Goal: Transaction & Acquisition: Purchase product/service

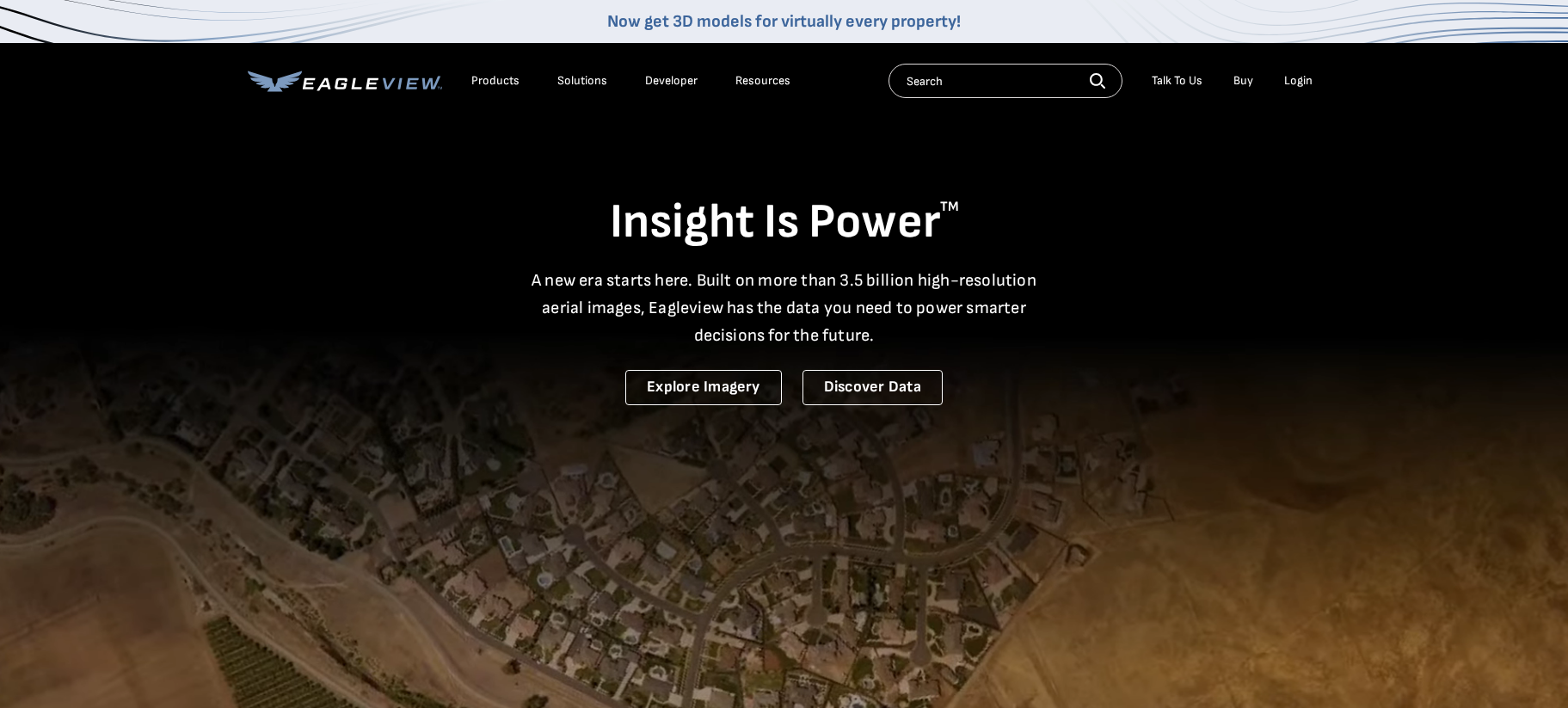
click at [1287, 80] on div "Login" at bounding box center [1299, 81] width 28 height 15
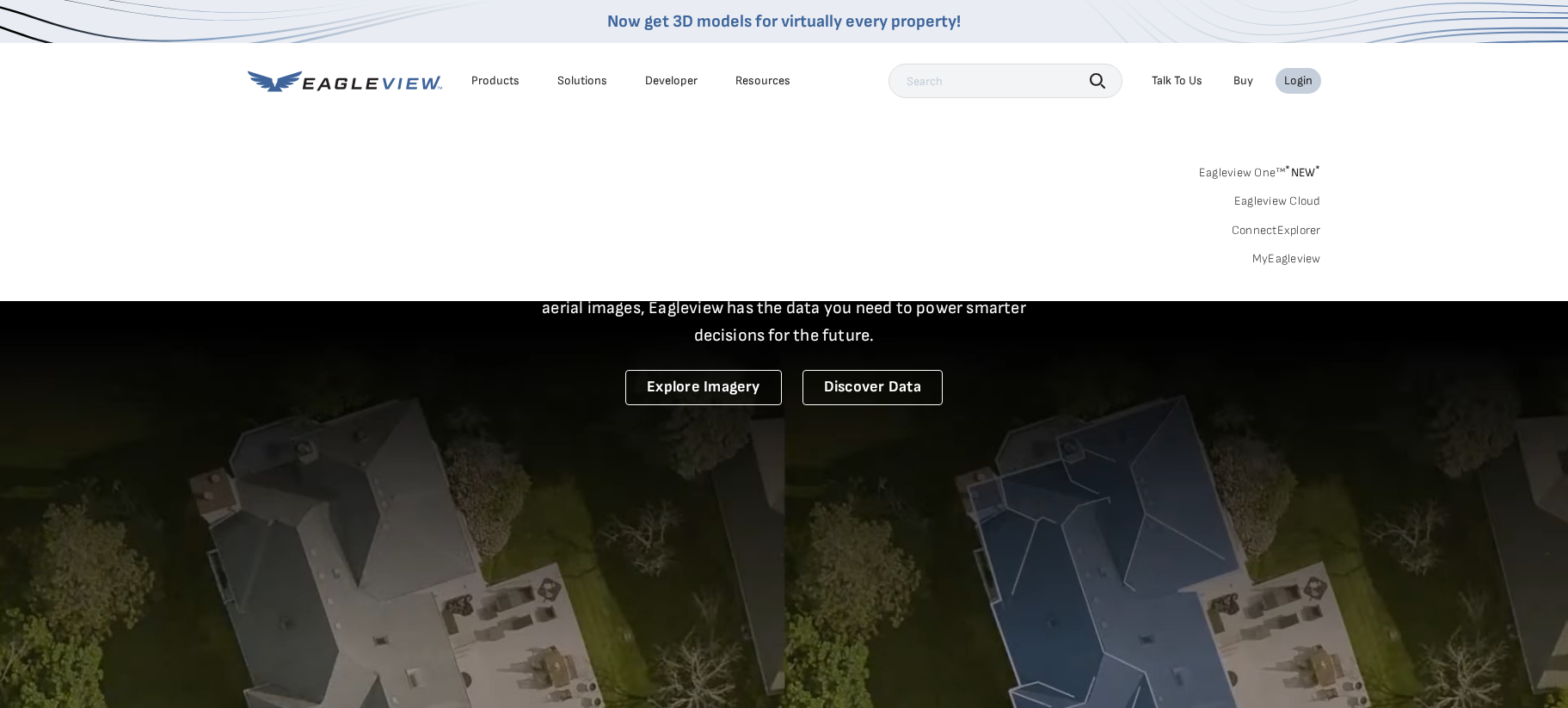
click at [1295, 261] on link "MyEagleview" at bounding box center [1287, 259] width 68 height 15
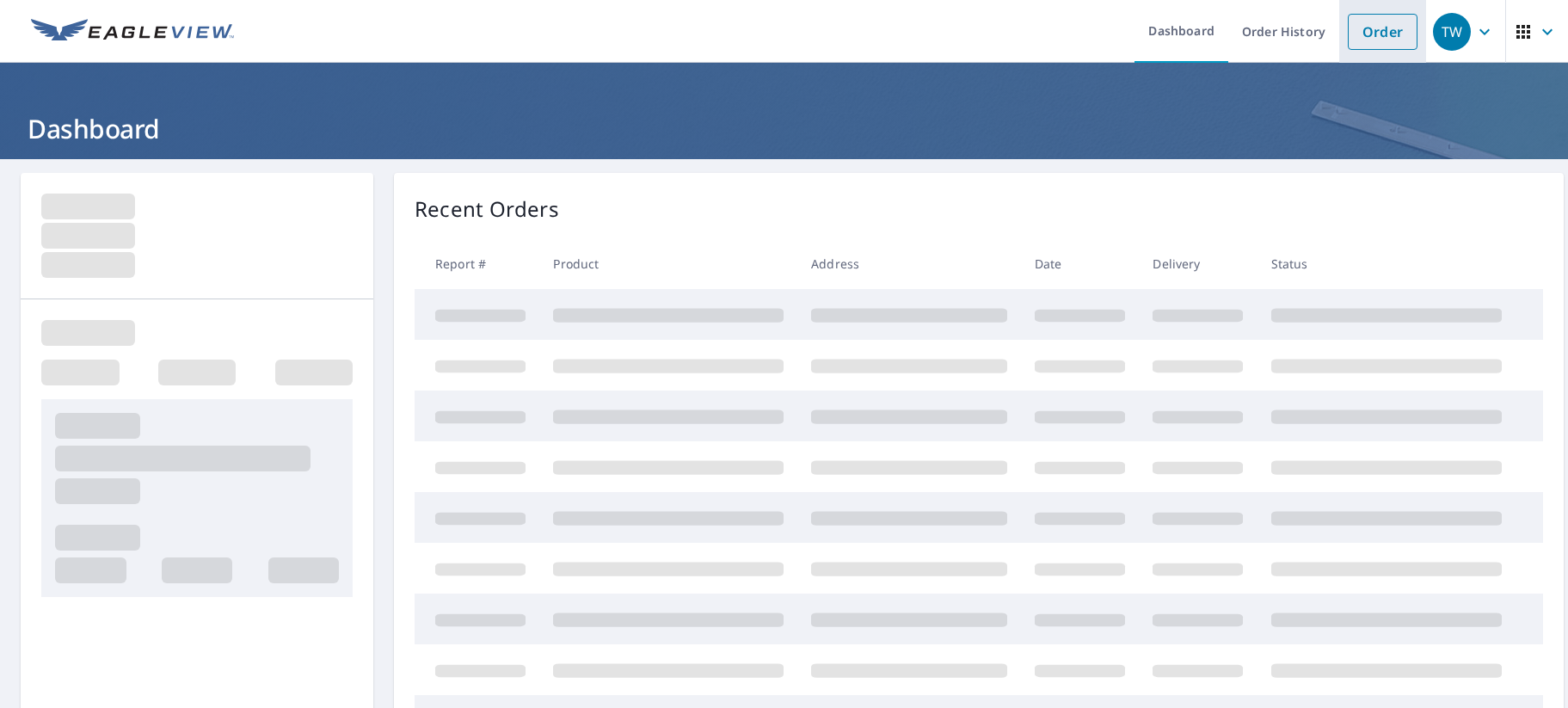
click at [1386, 32] on link "Order" at bounding box center [1383, 31] width 69 height 36
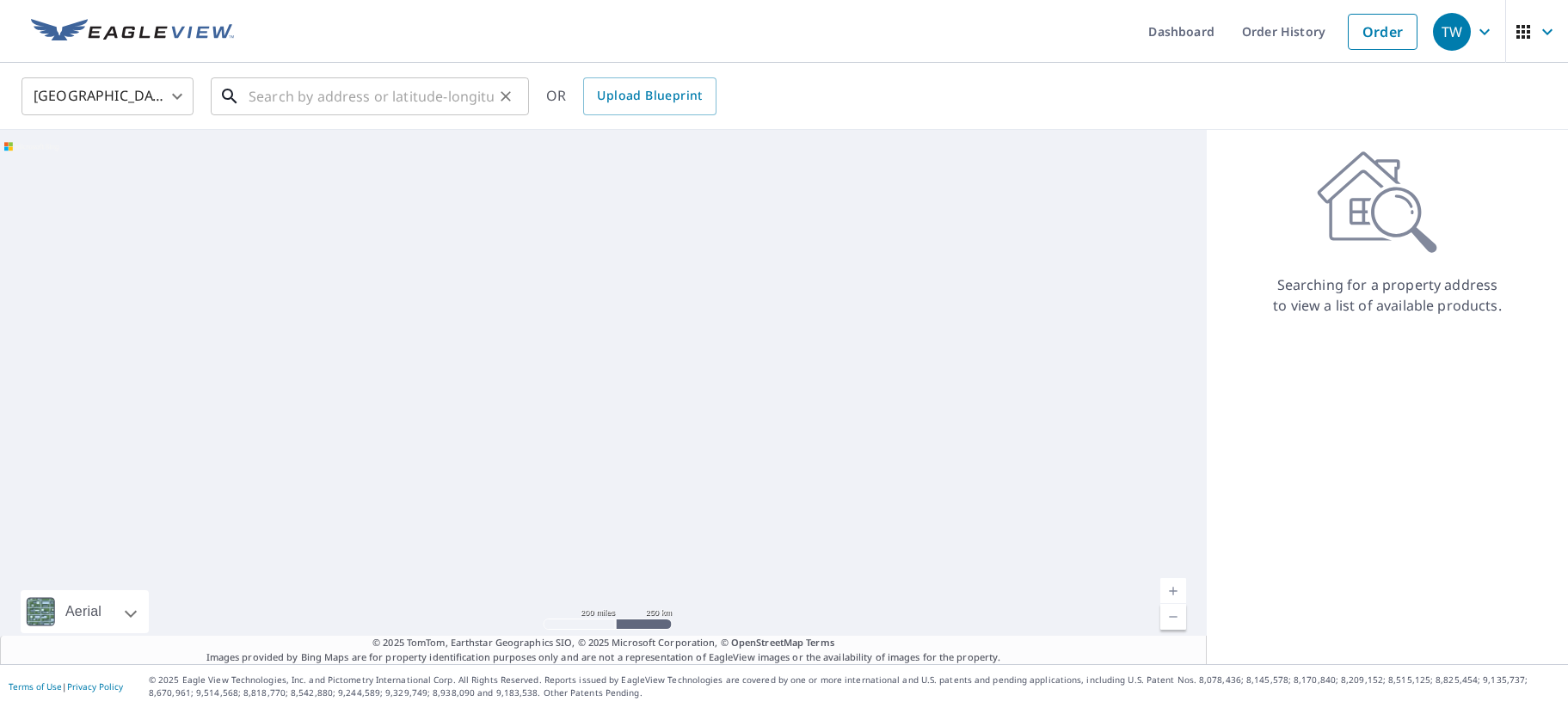
click at [288, 104] on input "text" at bounding box center [371, 96] width 245 height 48
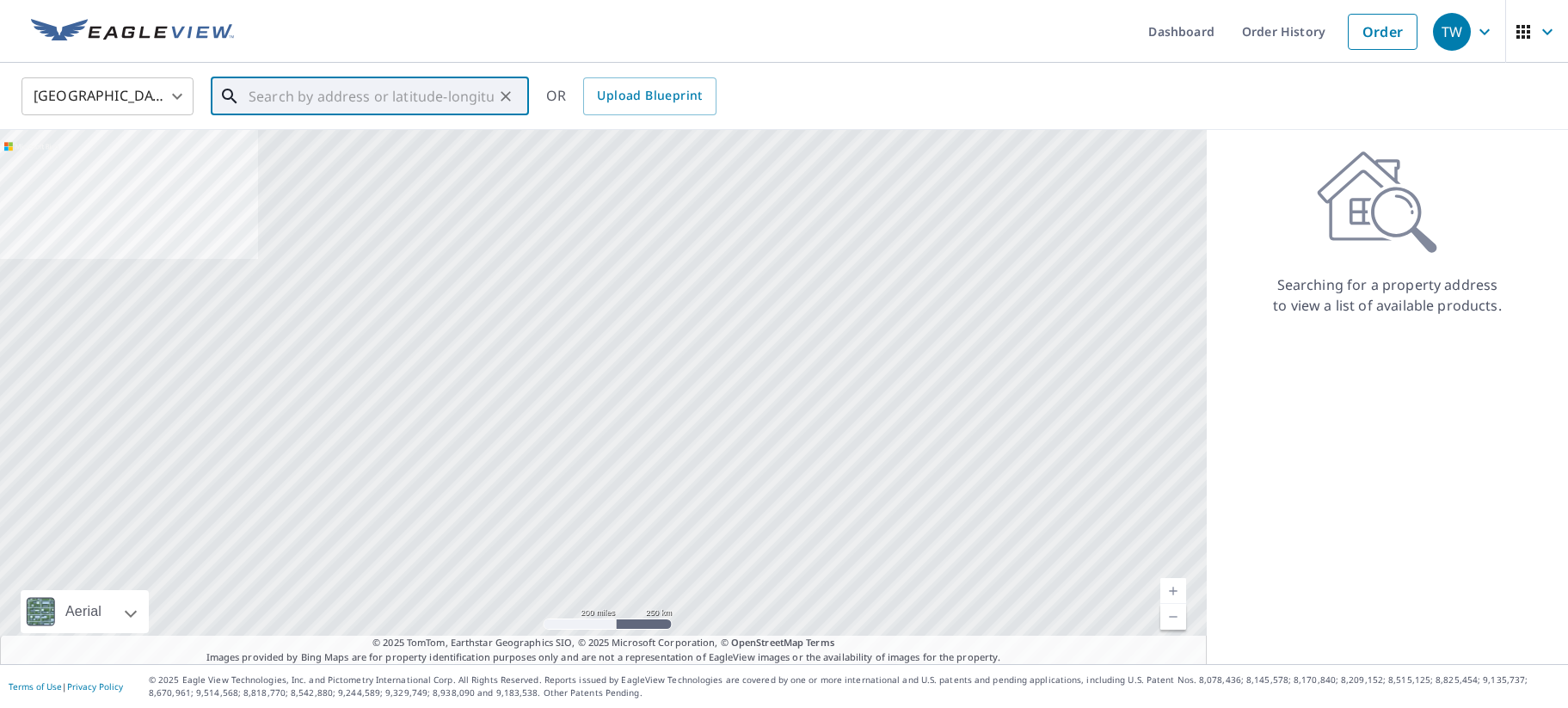
paste input "[STREET_ADDRESS][PERSON_NAME]"
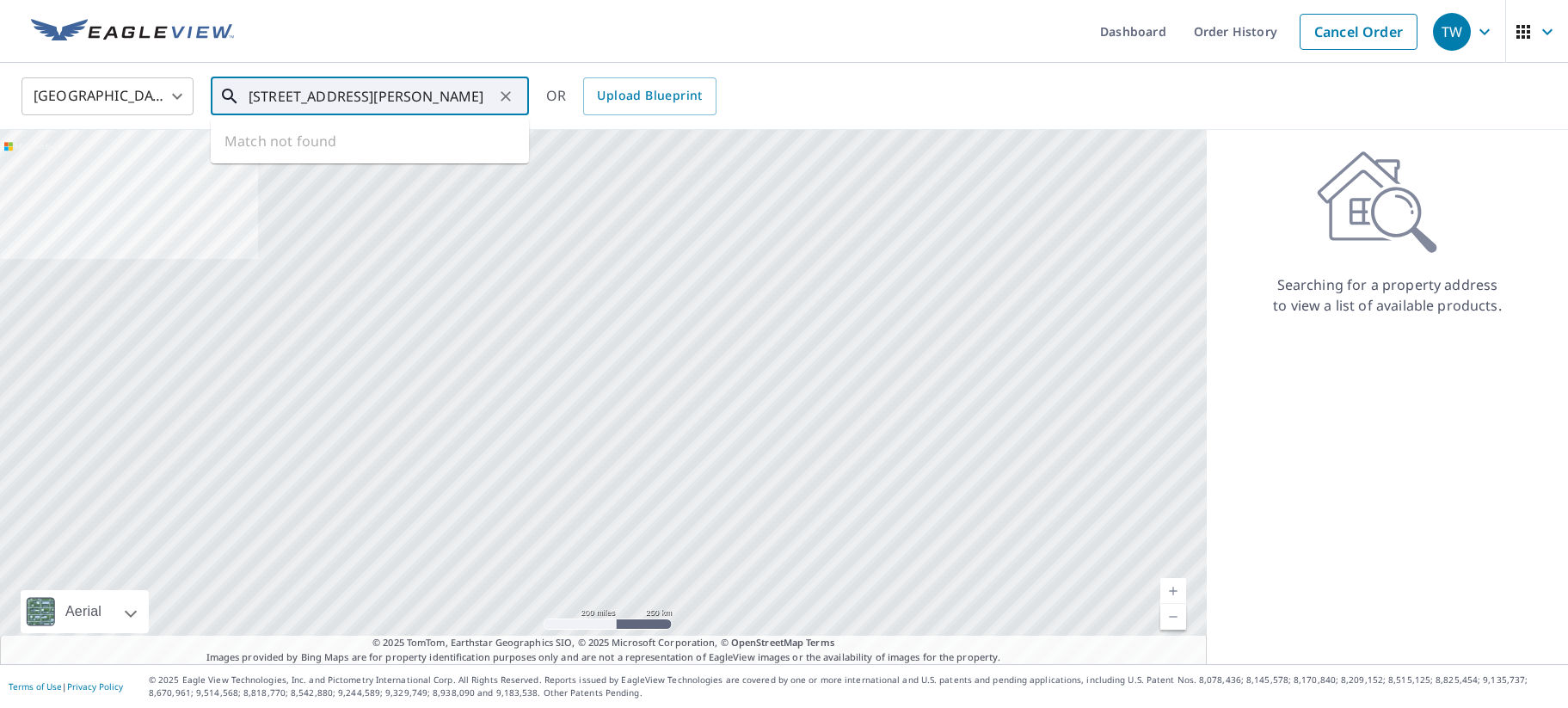
scroll to position [0, 42]
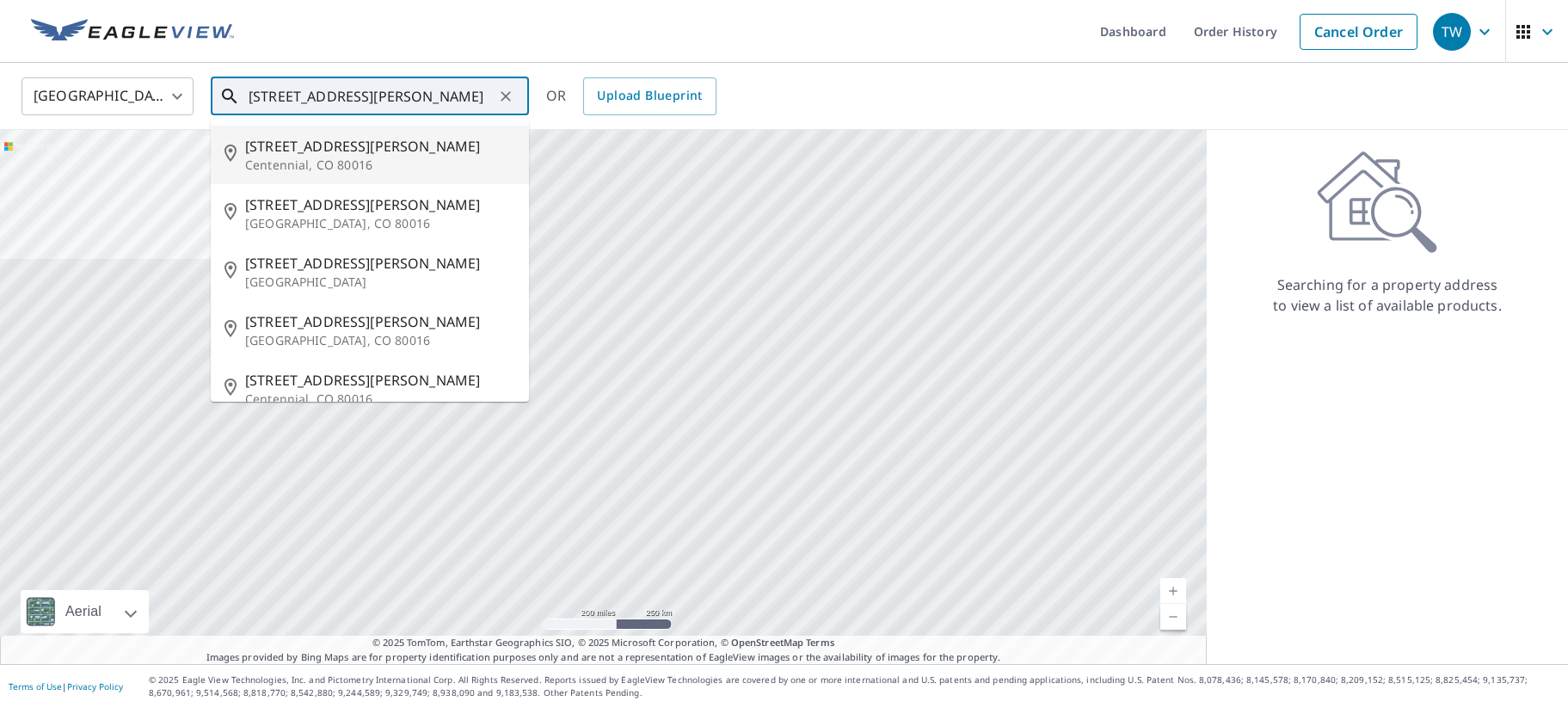
click at [307, 155] on span "[STREET_ADDRESS][PERSON_NAME]" at bounding box center [380, 146] width 270 height 21
type input "[STREET_ADDRESS][PERSON_NAME]"
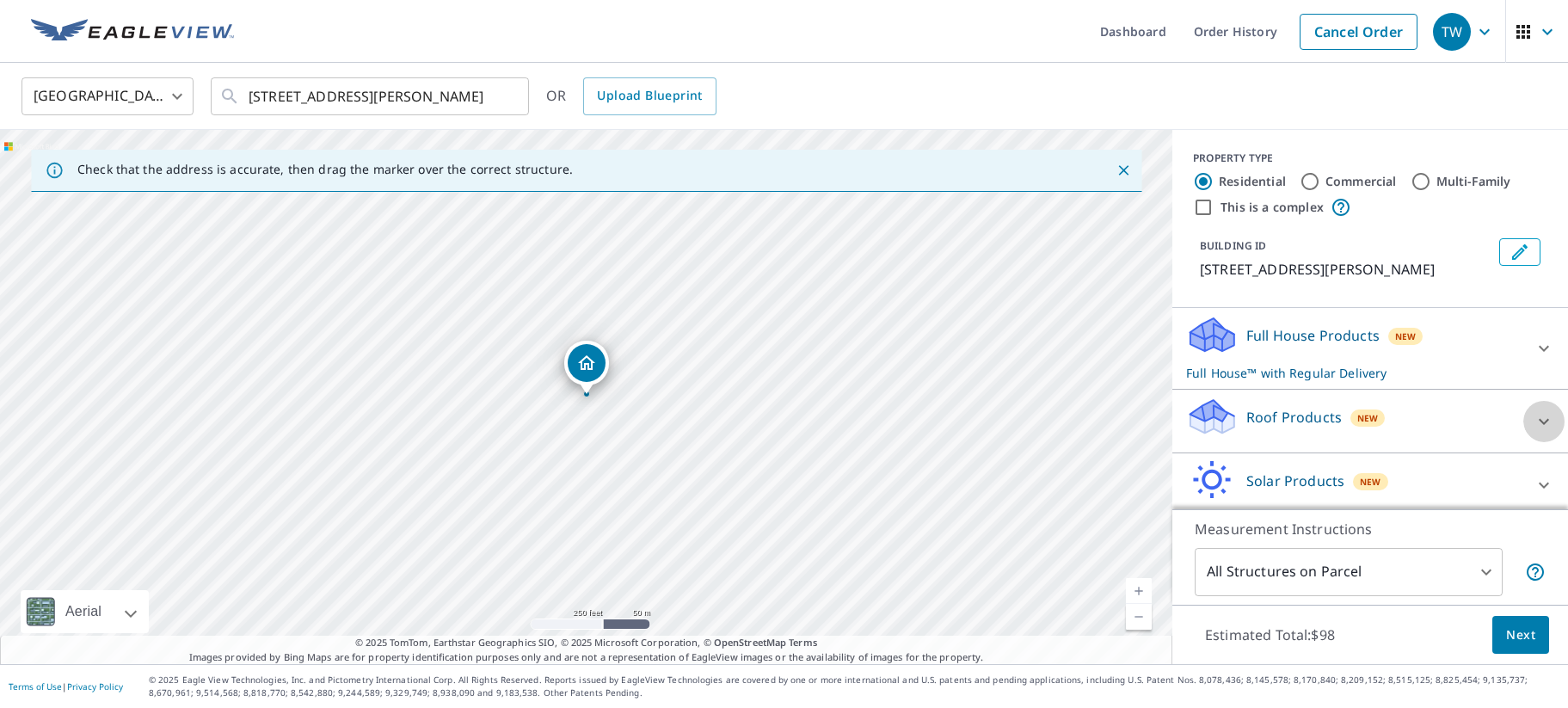
click at [1558, 421] on div at bounding box center [1543, 420] width 41 height 41
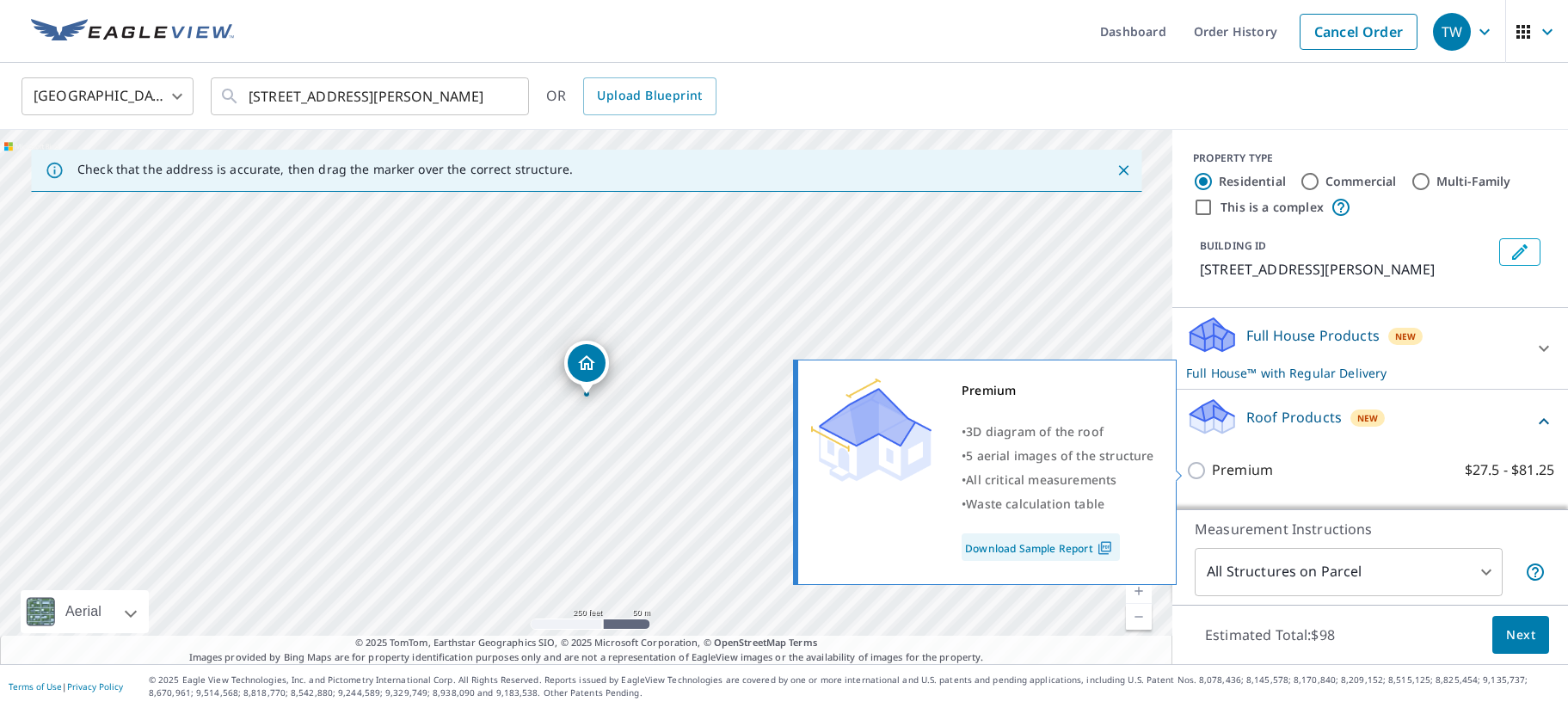
drag, startPoint x: 1212, startPoint y: 467, endPoint x: 1222, endPoint y: 464, distance: 10.4
click at [1216, 466] on p "Premium" at bounding box center [1242, 470] width 61 height 22
click at [1212, 466] on input "Premium $27.5 - $81.25" at bounding box center [1199, 471] width 26 height 21
checkbox input "true"
checkbox input "false"
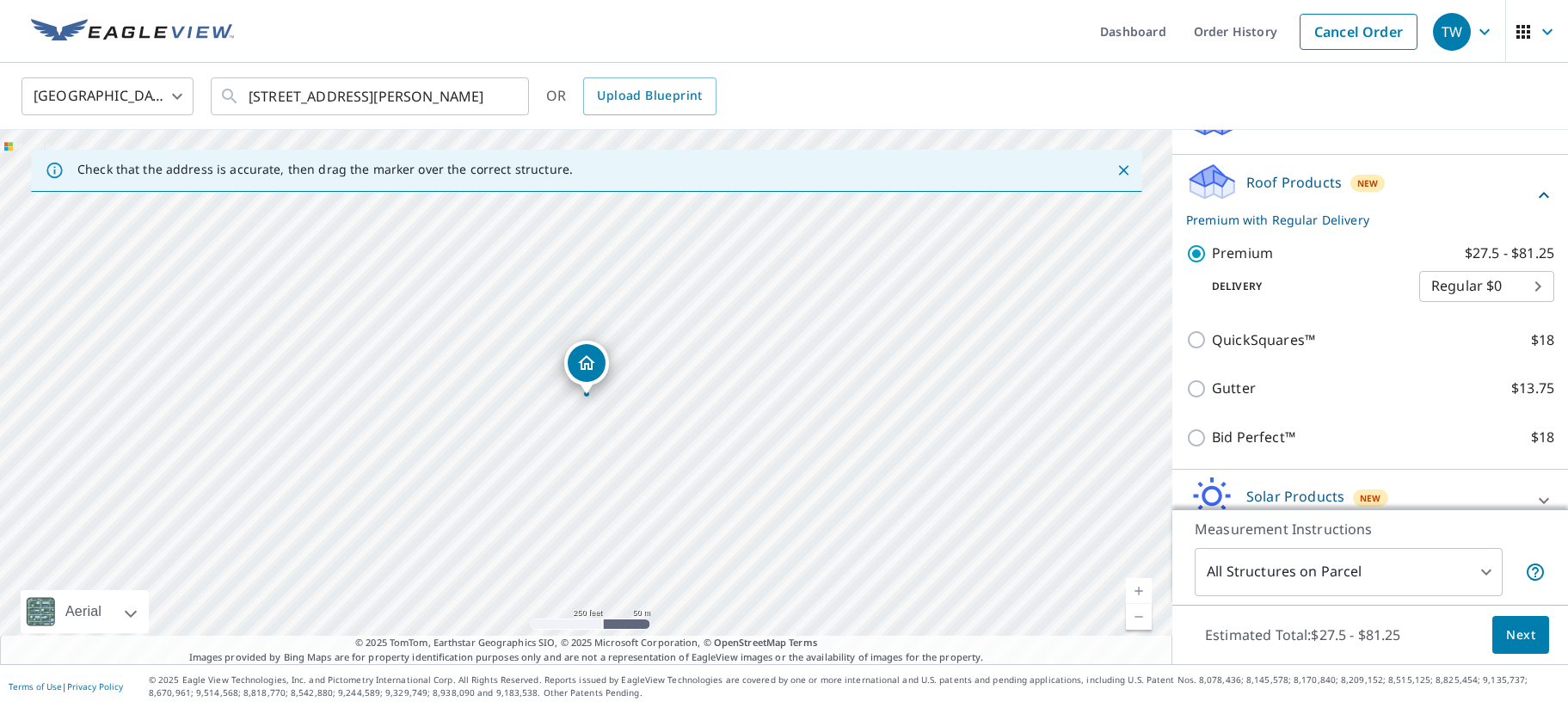
scroll to position [230, 0]
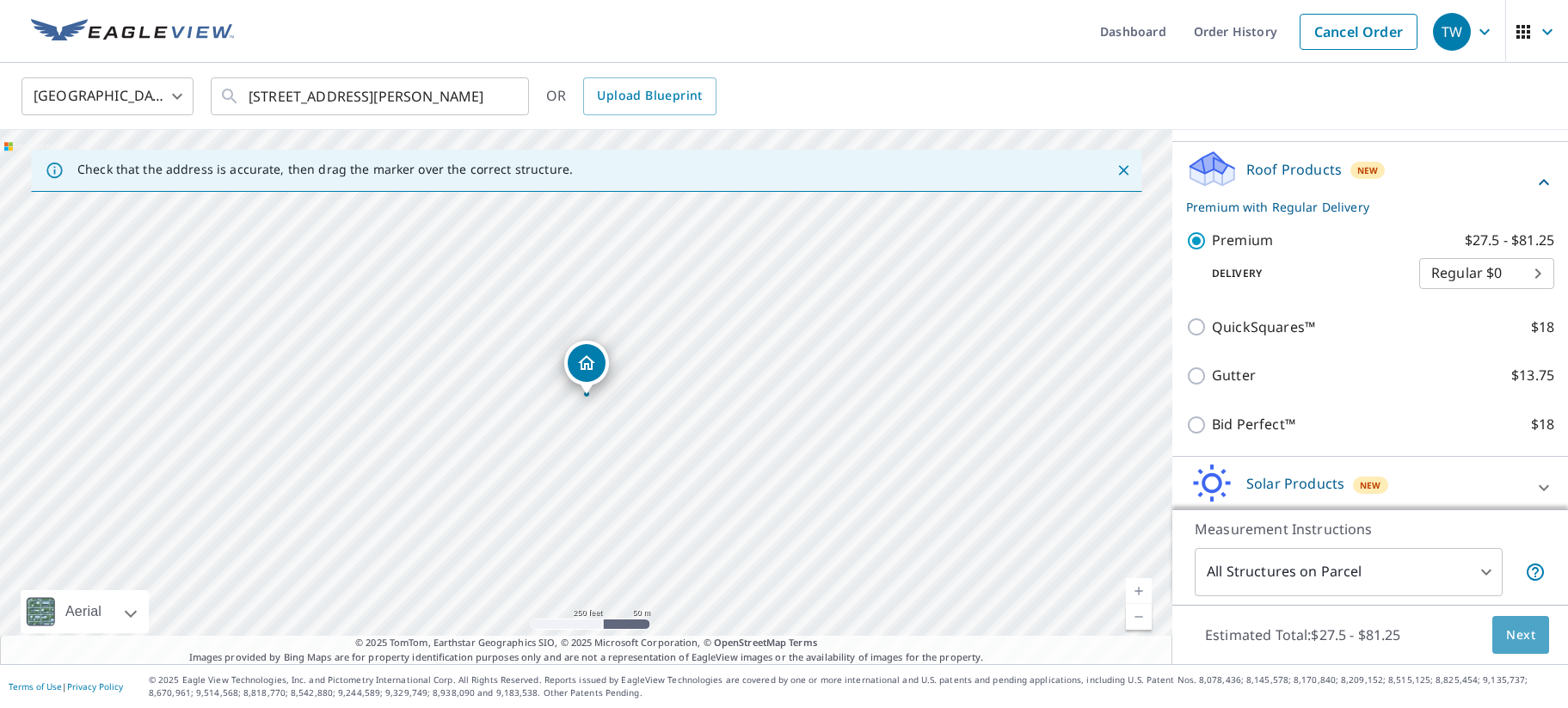
click at [1507, 633] on span "Next" at bounding box center [1521, 635] width 29 height 22
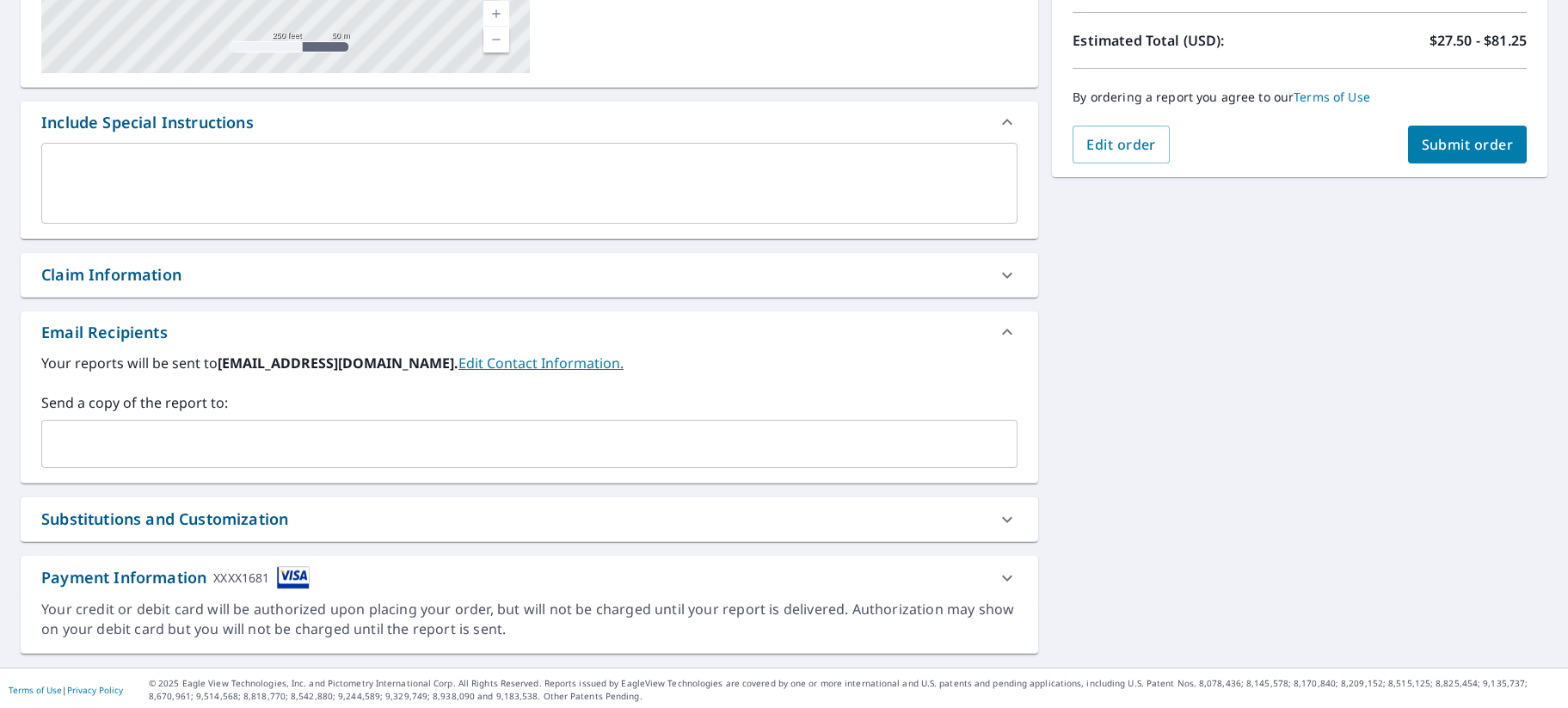
scroll to position [375, 0]
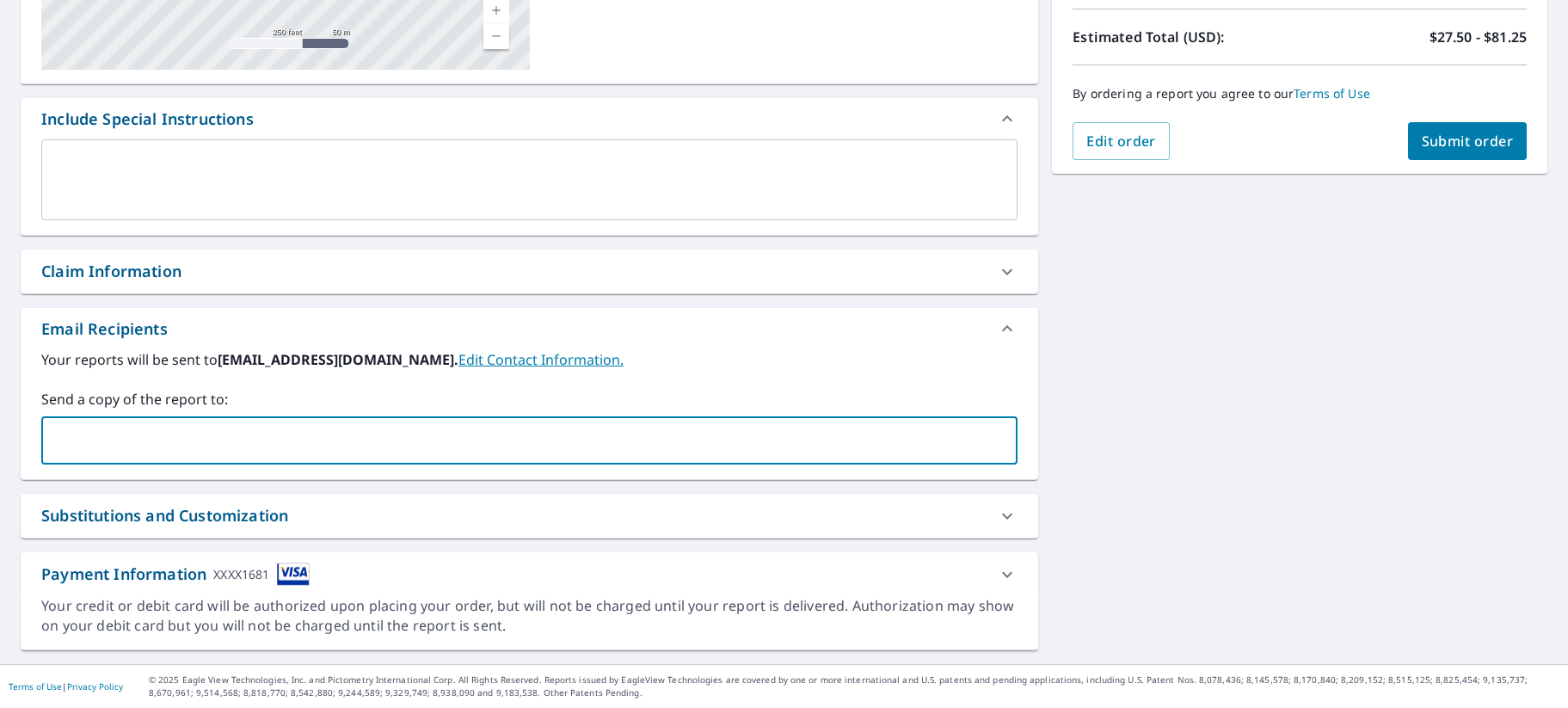
click at [124, 433] on input "text" at bounding box center [517, 440] width 935 height 32
type input "[EMAIL_ADDRESS][DOMAIN_NAME]"
checkbox input "true"
click at [373, 441] on input "text" at bounding box center [628, 440] width 711 height 32
type input "[EMAIL_ADDRESS][DOMAIN_NAME]"
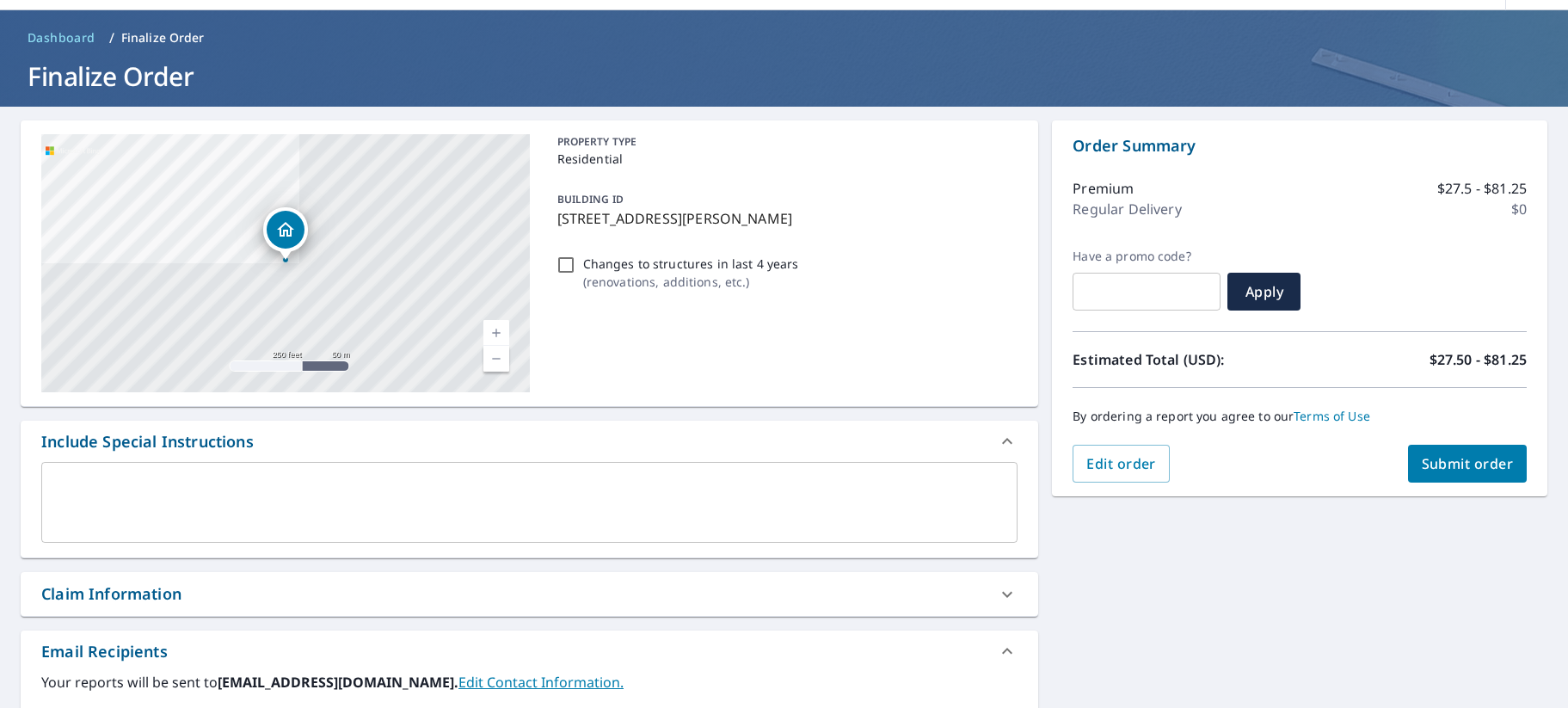
scroll to position [56, 0]
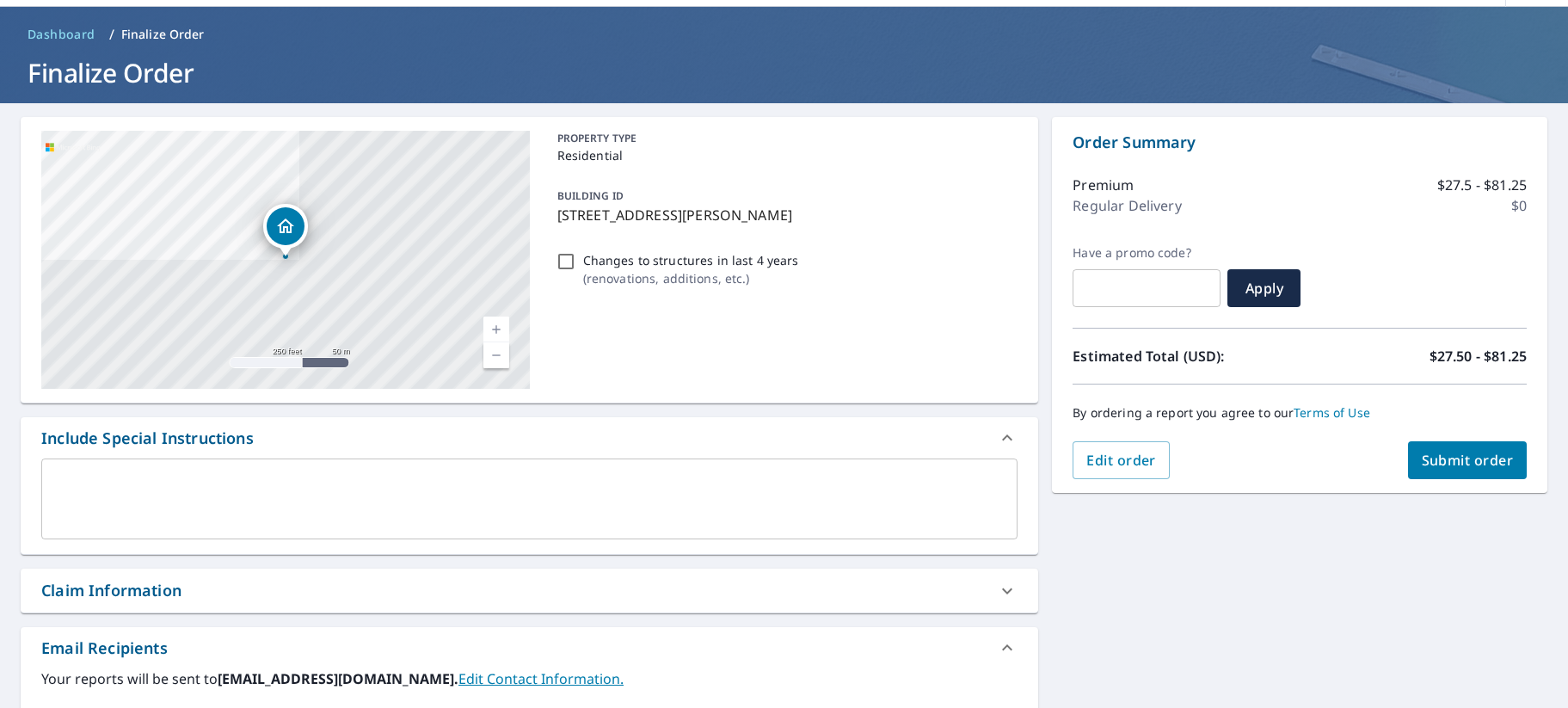
click at [1462, 455] on span "Submit order" at bounding box center [1467, 460] width 92 height 19
checkbox input "true"
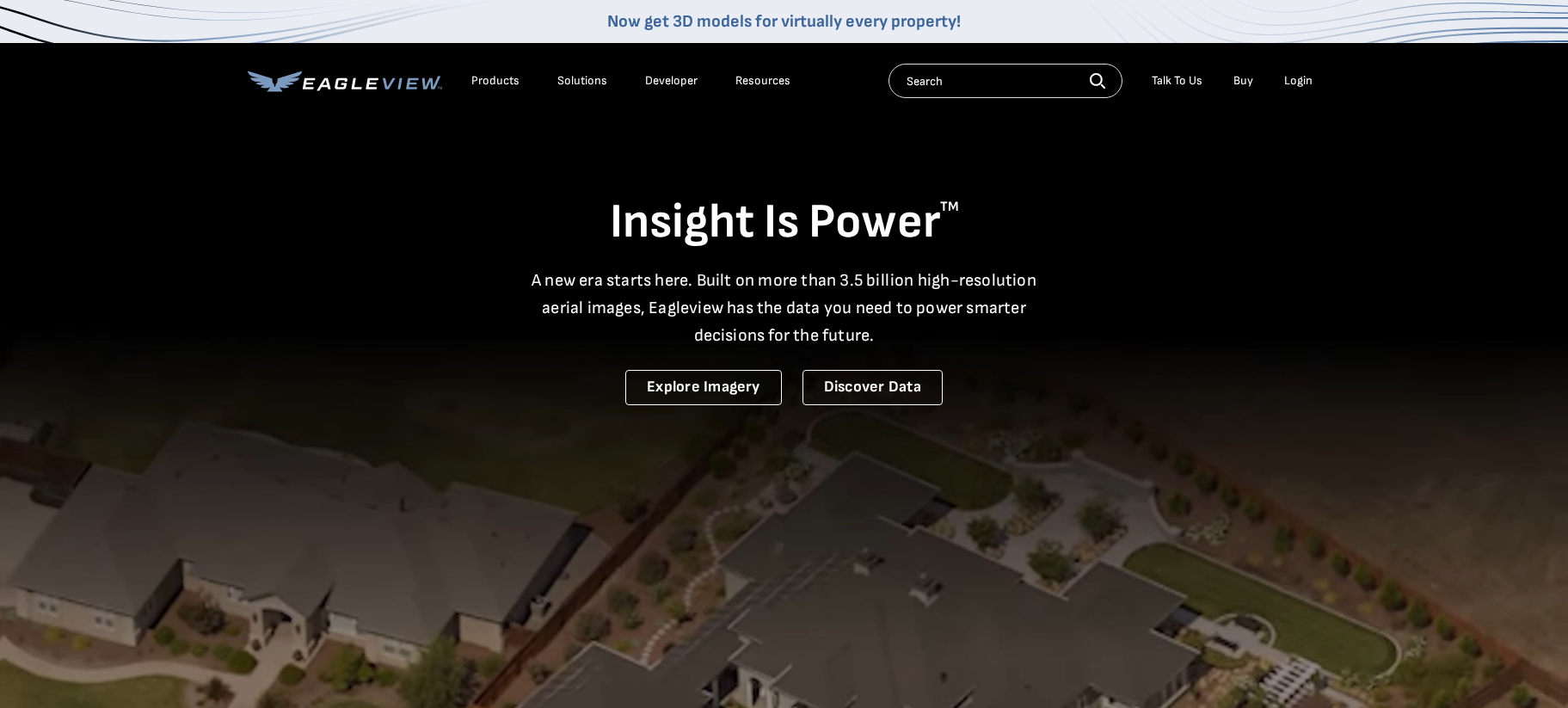
click at [1294, 79] on div "Login" at bounding box center [1299, 81] width 28 height 15
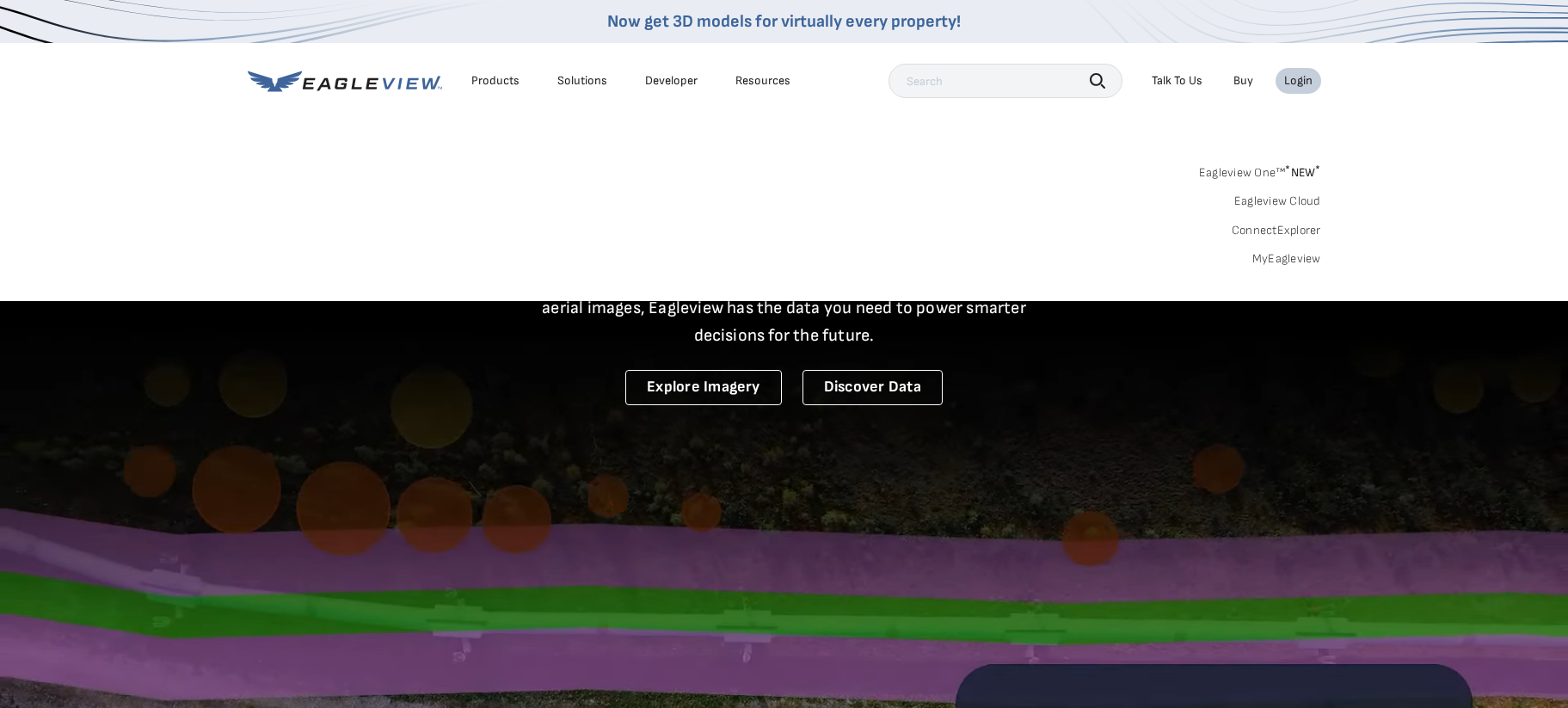
click at [1294, 260] on link "MyEagleview" at bounding box center [1287, 259] width 68 height 15
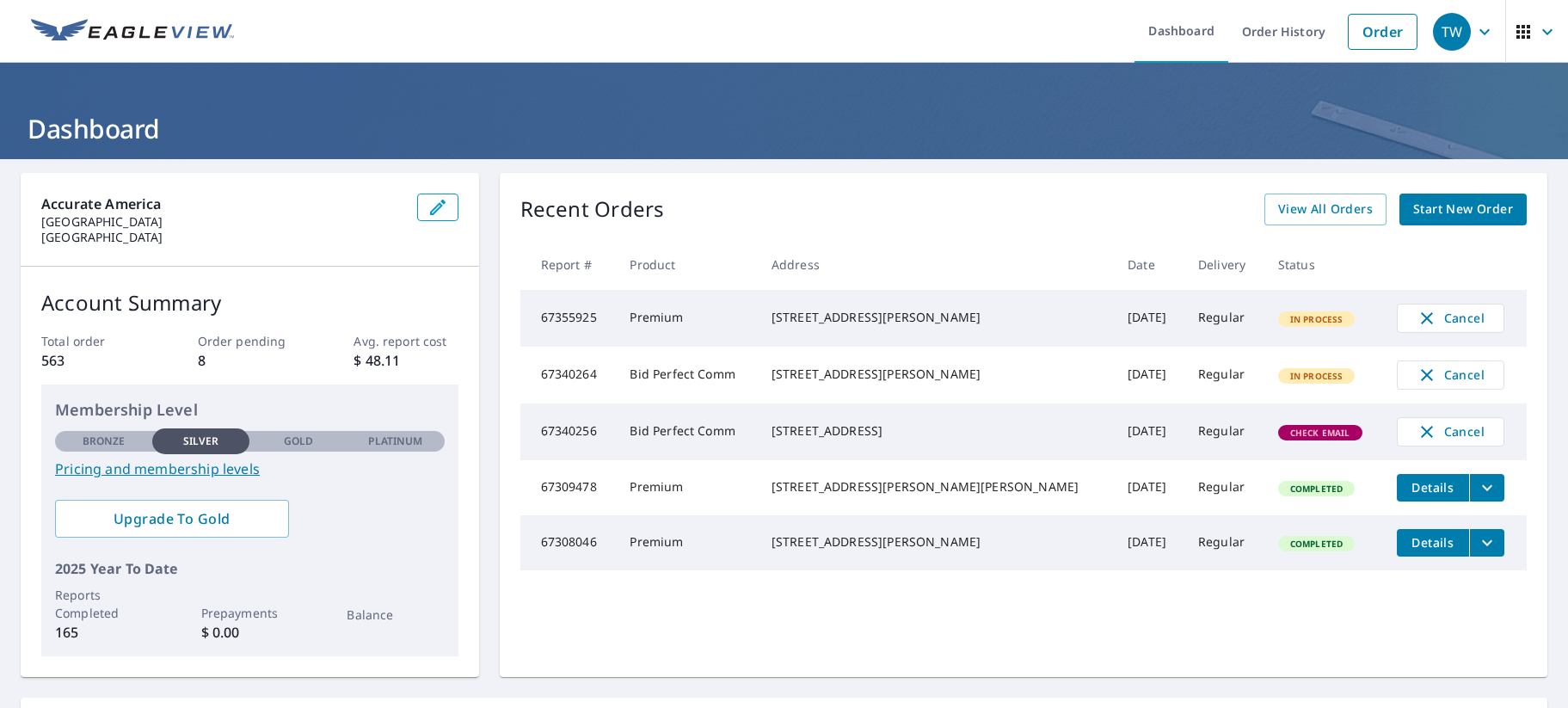
click at [1463, 211] on span "Start New Order" at bounding box center [1463, 209] width 100 height 22
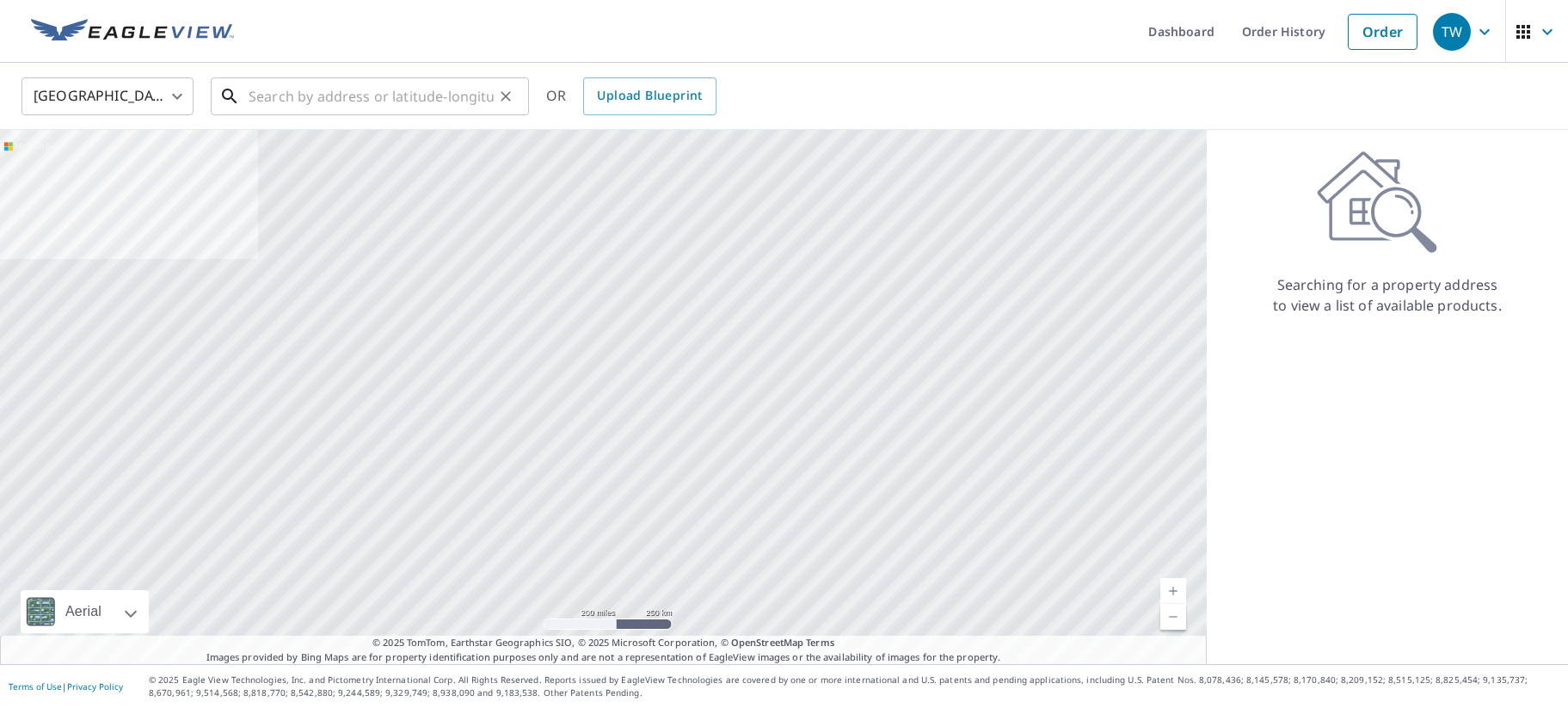
click at [310, 102] on input "text" at bounding box center [371, 96] width 245 height 48
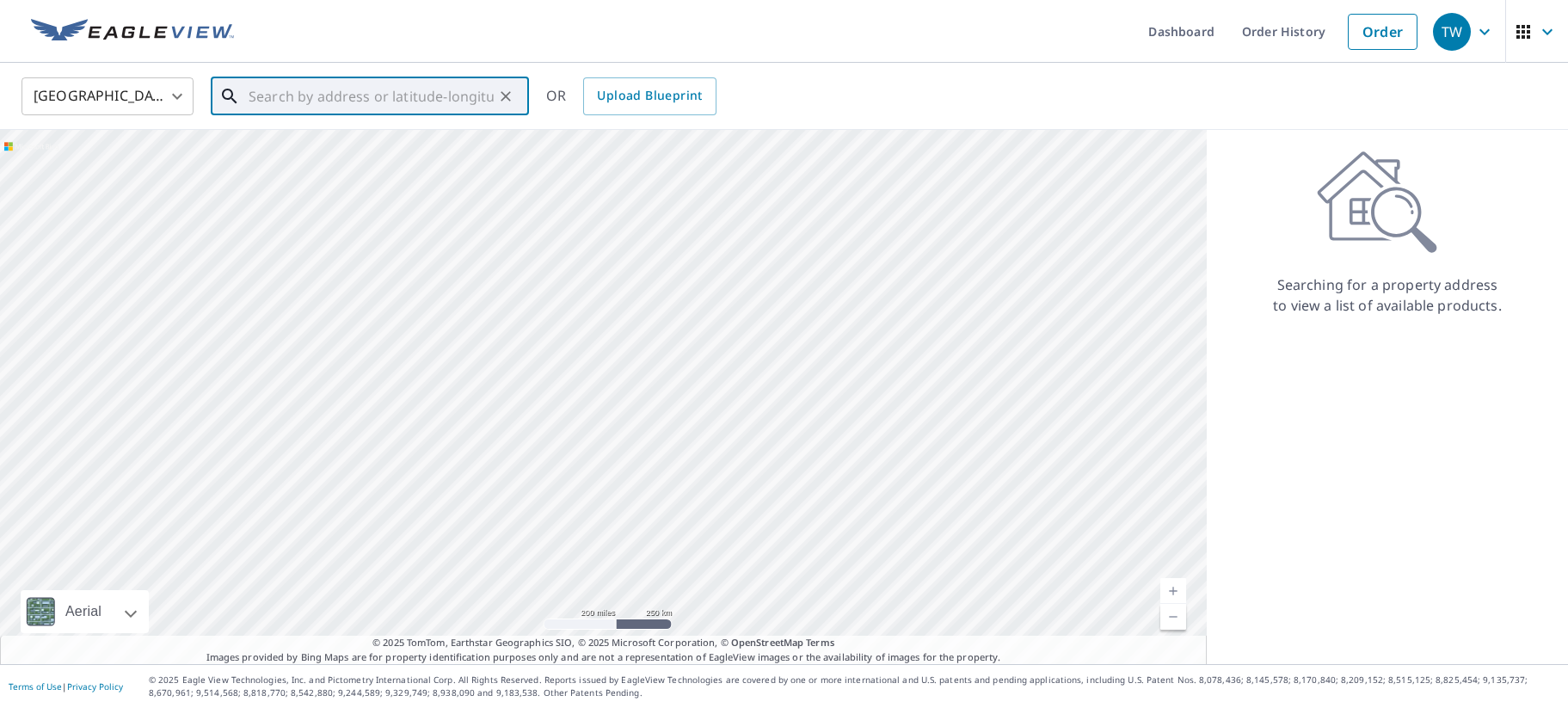
paste input "1544 Charlemont Dr Chesterfield, MO 63017"
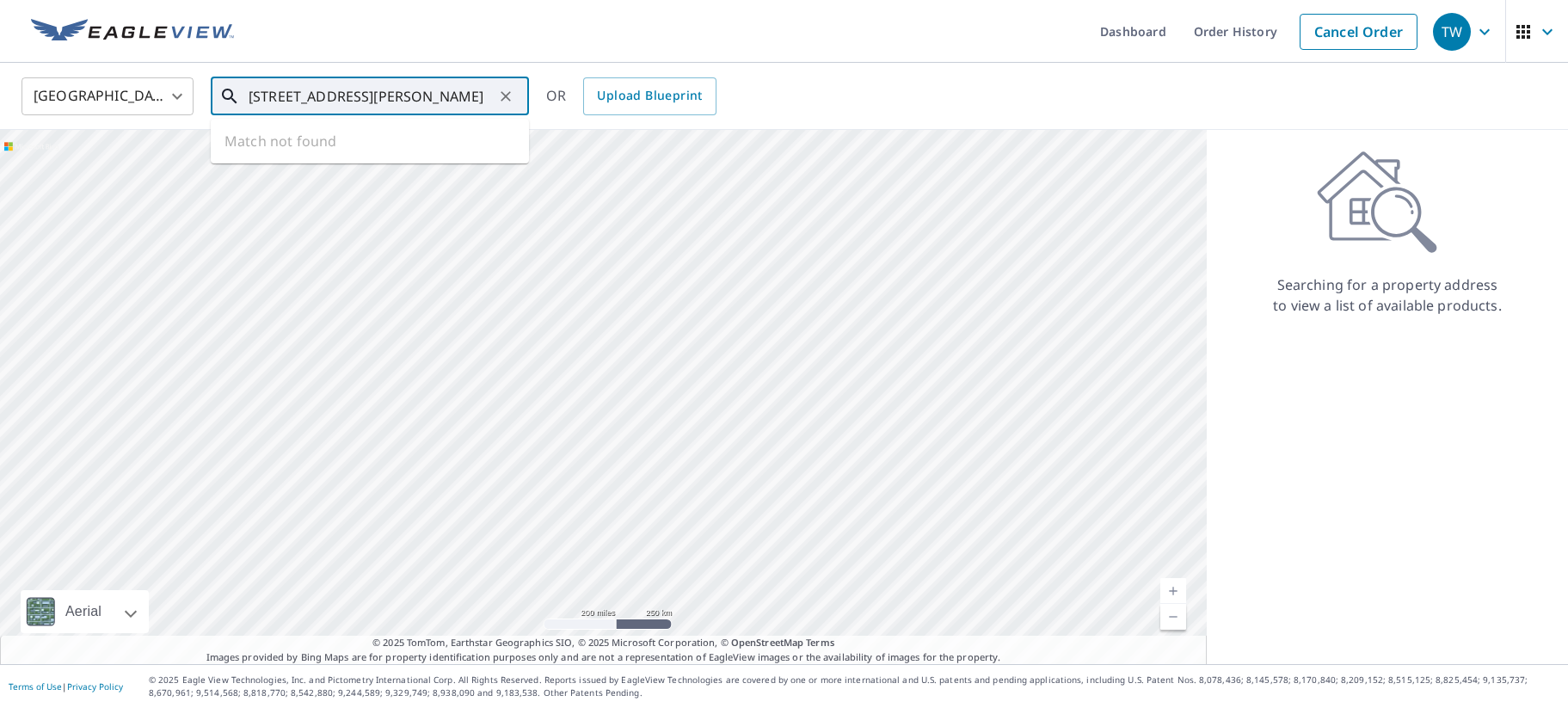
scroll to position [0, 46]
click at [307, 150] on span "1544 Charlemont Dr" at bounding box center [380, 146] width 270 height 21
type input "1544 Charlemont Dr Chesterfield, MO 63017"
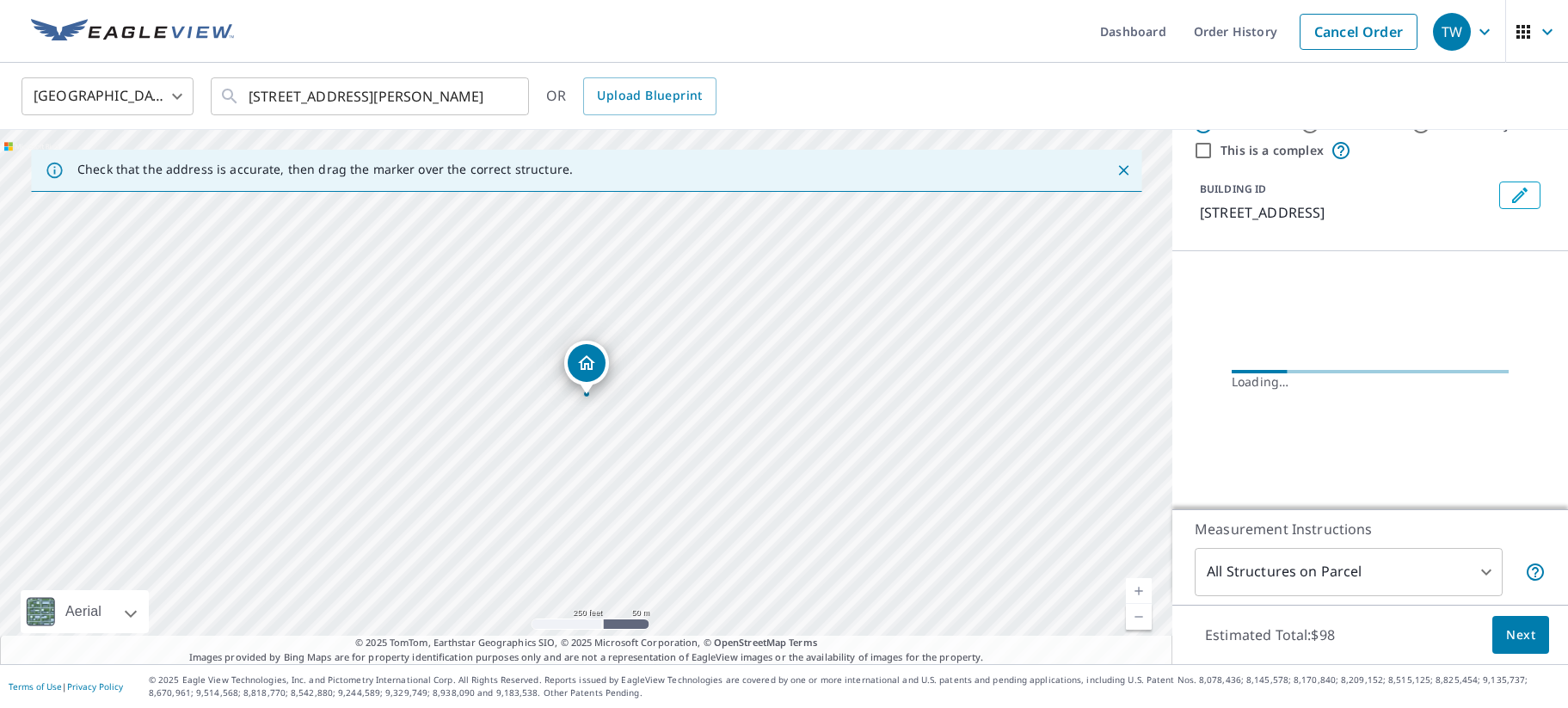
scroll to position [78, 0]
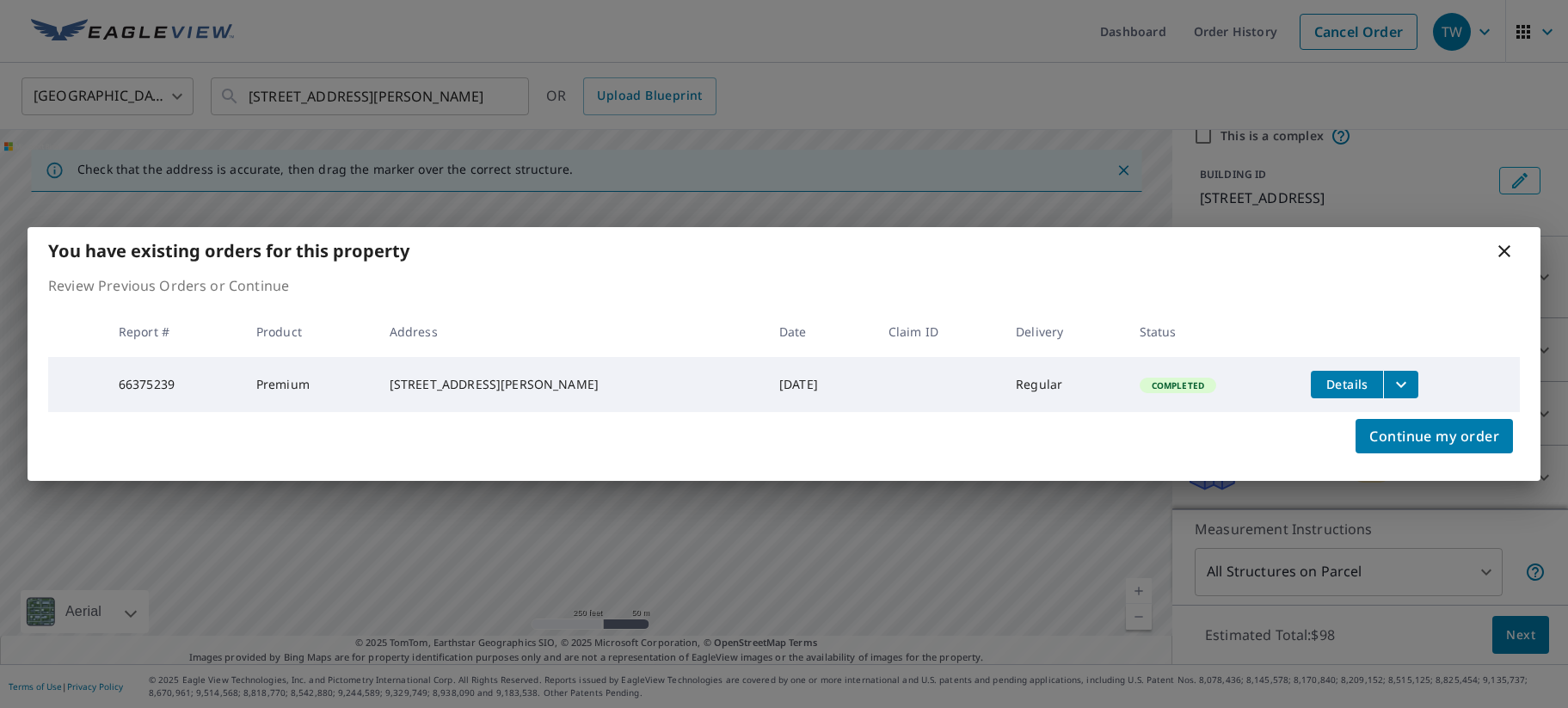
click at [1391, 378] on icon "filesDropdownBtn-66375239" at bounding box center [1402, 384] width 21 height 21
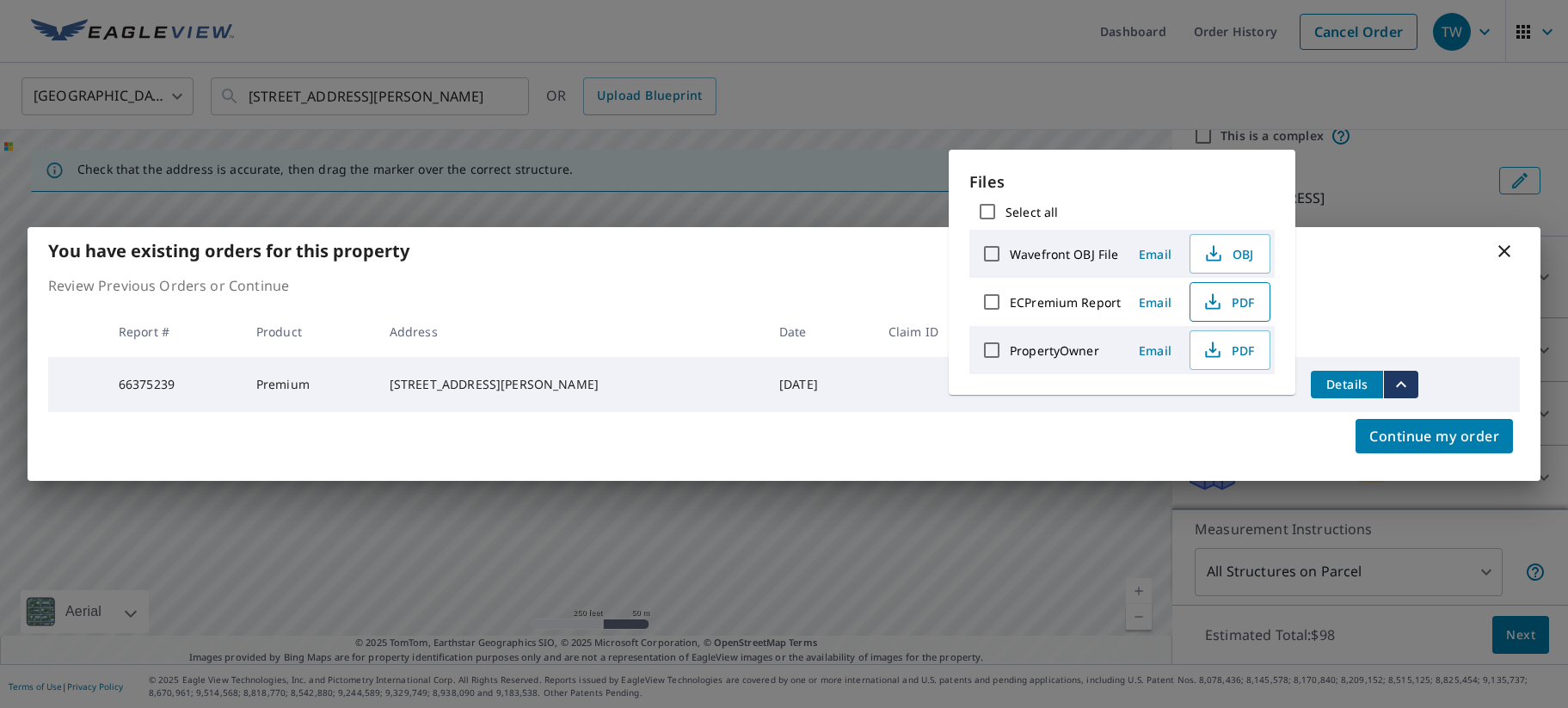
click at [1233, 302] on span "PDF" at bounding box center [1229, 302] width 55 height 21
click at [835, 288] on p "Review Previous Orders or Continue" at bounding box center [784, 286] width 1472 height 21
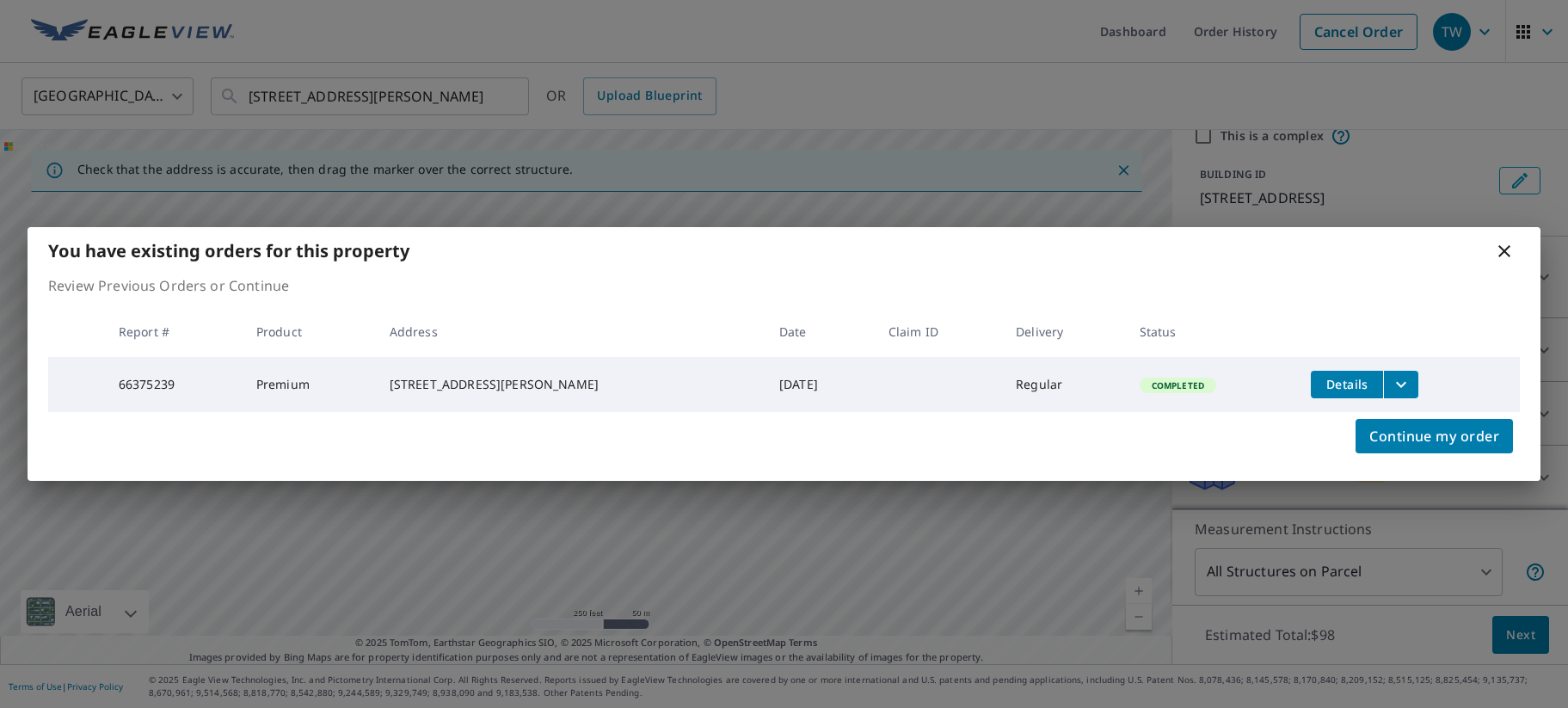
click at [1504, 248] on icon at bounding box center [1504, 251] width 12 height 12
